Goal: Navigation & Orientation: Find specific page/section

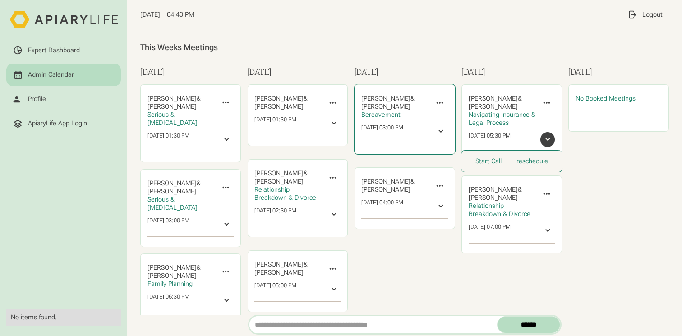
scroll to position [35, 0]
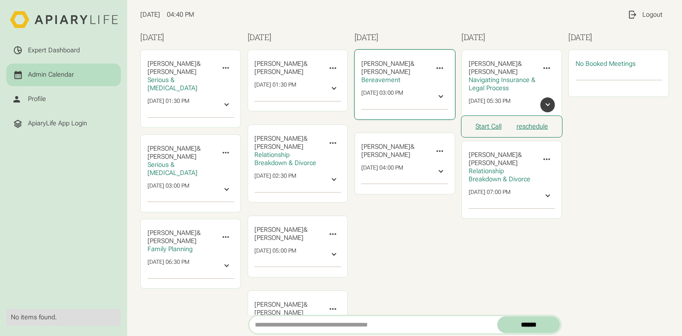
click at [437, 96] on div at bounding box center [441, 97] width 8 height 8
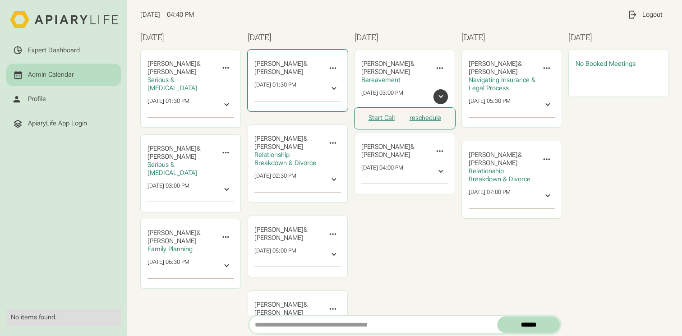
click at [330, 88] on div at bounding box center [334, 88] width 8 height 8
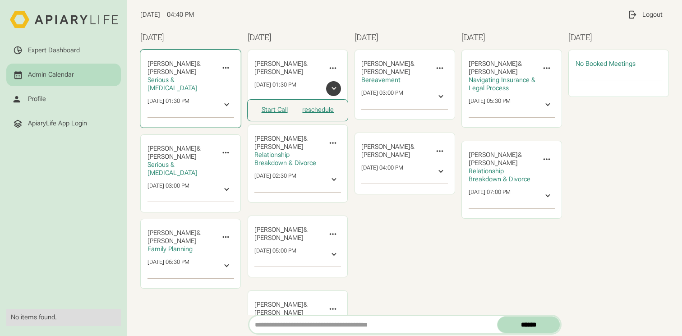
click at [226, 106] on div at bounding box center [226, 105] width 8 height 8
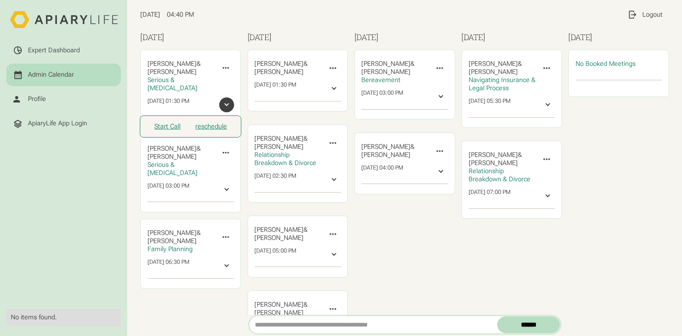
click at [233, 16] on div "[DATE] 04:40 PM My Profile Profile Settings Log Out Logout" at bounding box center [404, 14] width 529 height 23
click at [222, 106] on div at bounding box center [226, 105] width 8 height 8
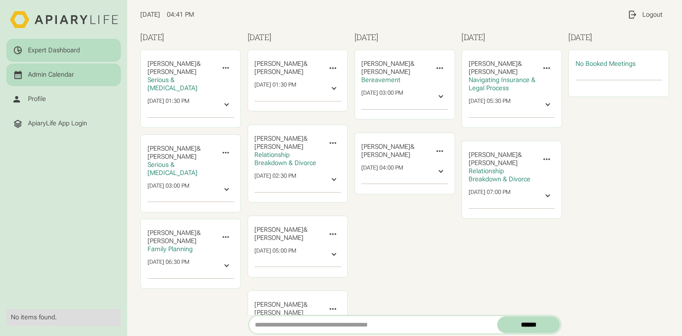
click at [82, 52] on div "Expert Dashboard" at bounding box center [64, 51] width 102 height 10
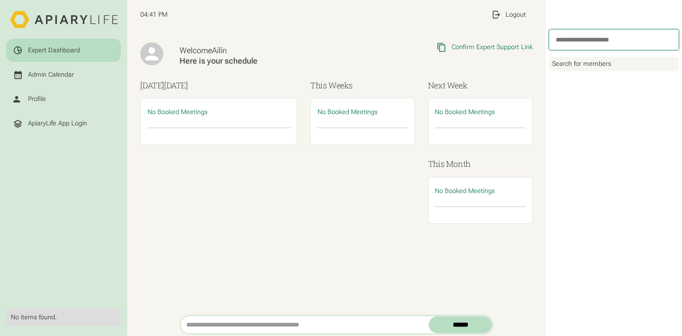
click at [43, 96] on html "Expert Dashboard Admin Calendar Profile ApiaryLife App Login No items found. 04…" at bounding box center [341, 168] width 682 height 336
click at [51, 67] on link "Admin Calendar" at bounding box center [63, 75] width 115 height 23
